Goal: Task Accomplishment & Management: Manage account settings

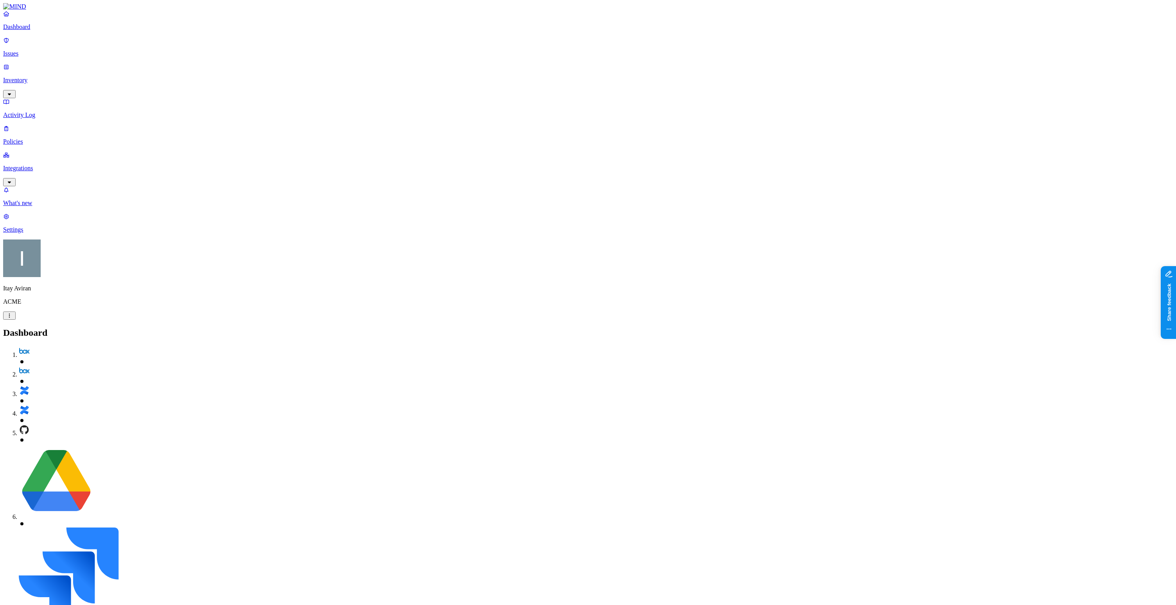
click at [53, 233] on link "Settings" at bounding box center [588, 223] width 1170 height 20
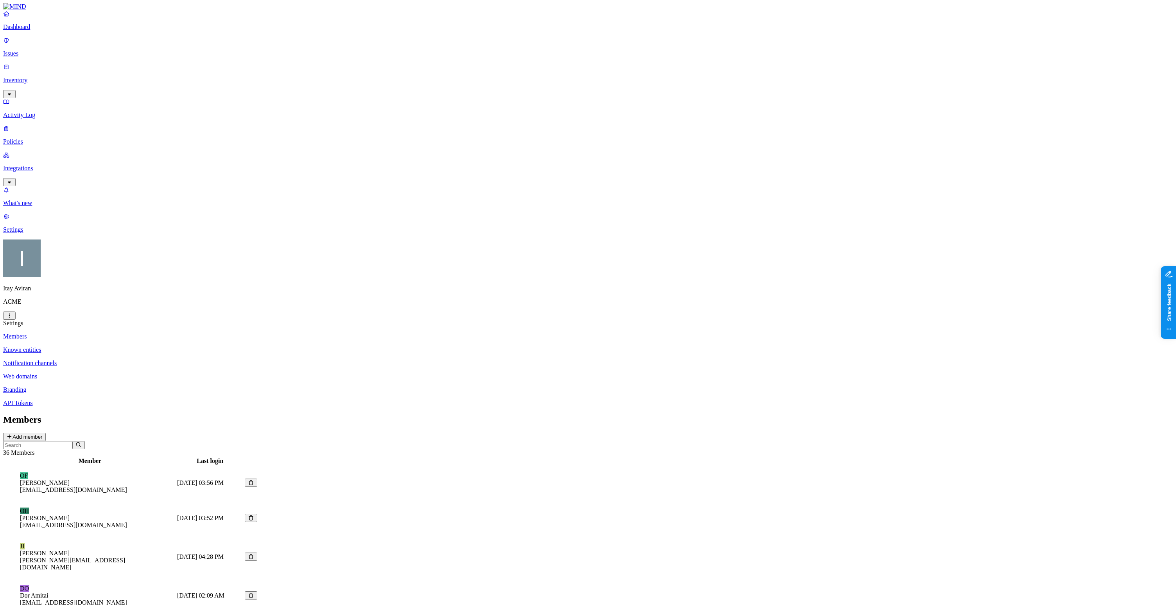
click at [124, 373] on p "Web domains" at bounding box center [588, 376] width 1170 height 7
